Goal: Navigation & Orientation: Go to known website

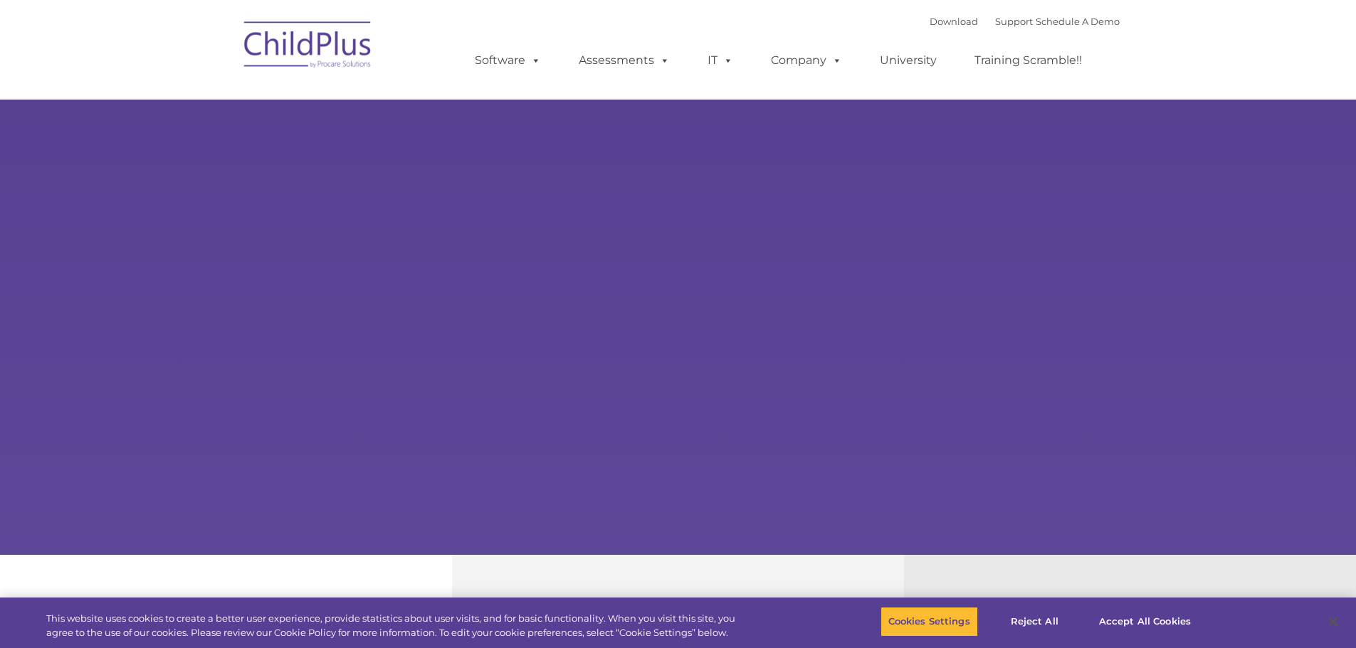
select select "MEDIUM"
click at [1146, 623] on button "Accept All Cookies" at bounding box center [1144, 622] width 107 height 30
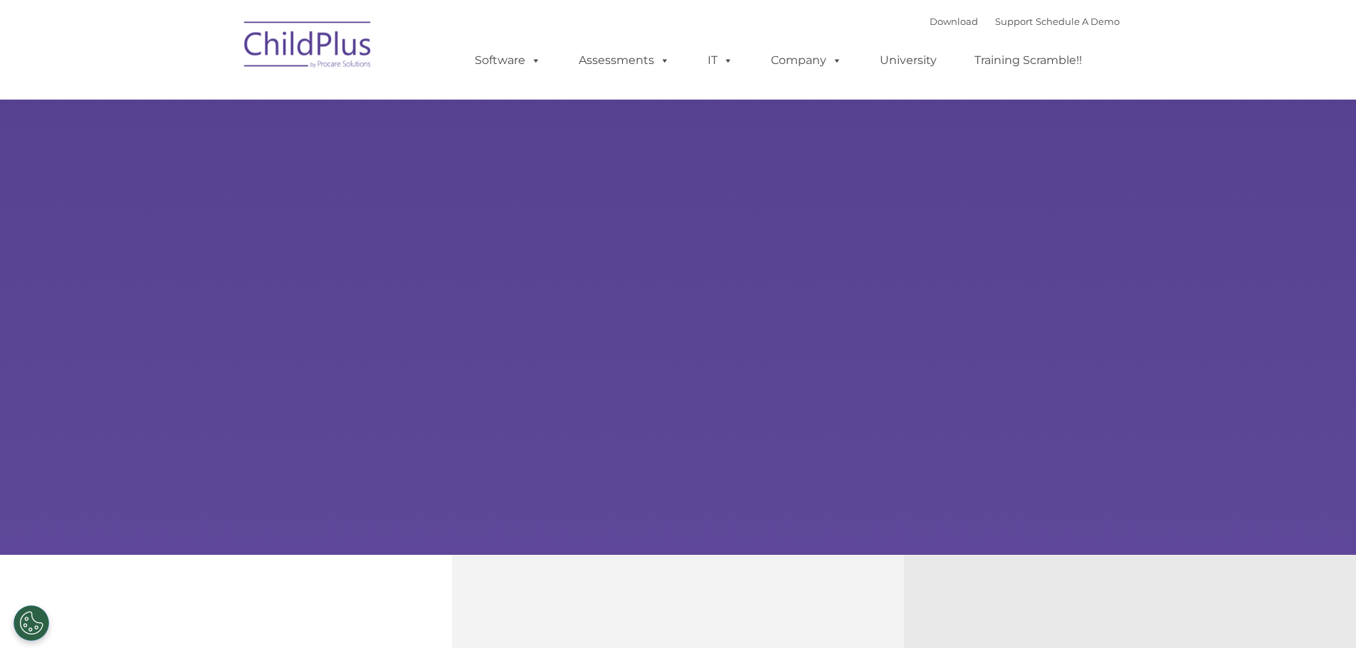
click at [342, 53] on img at bounding box center [308, 46] width 142 height 71
select select "MEDIUM"
